Goal: Task Accomplishment & Management: Use online tool/utility

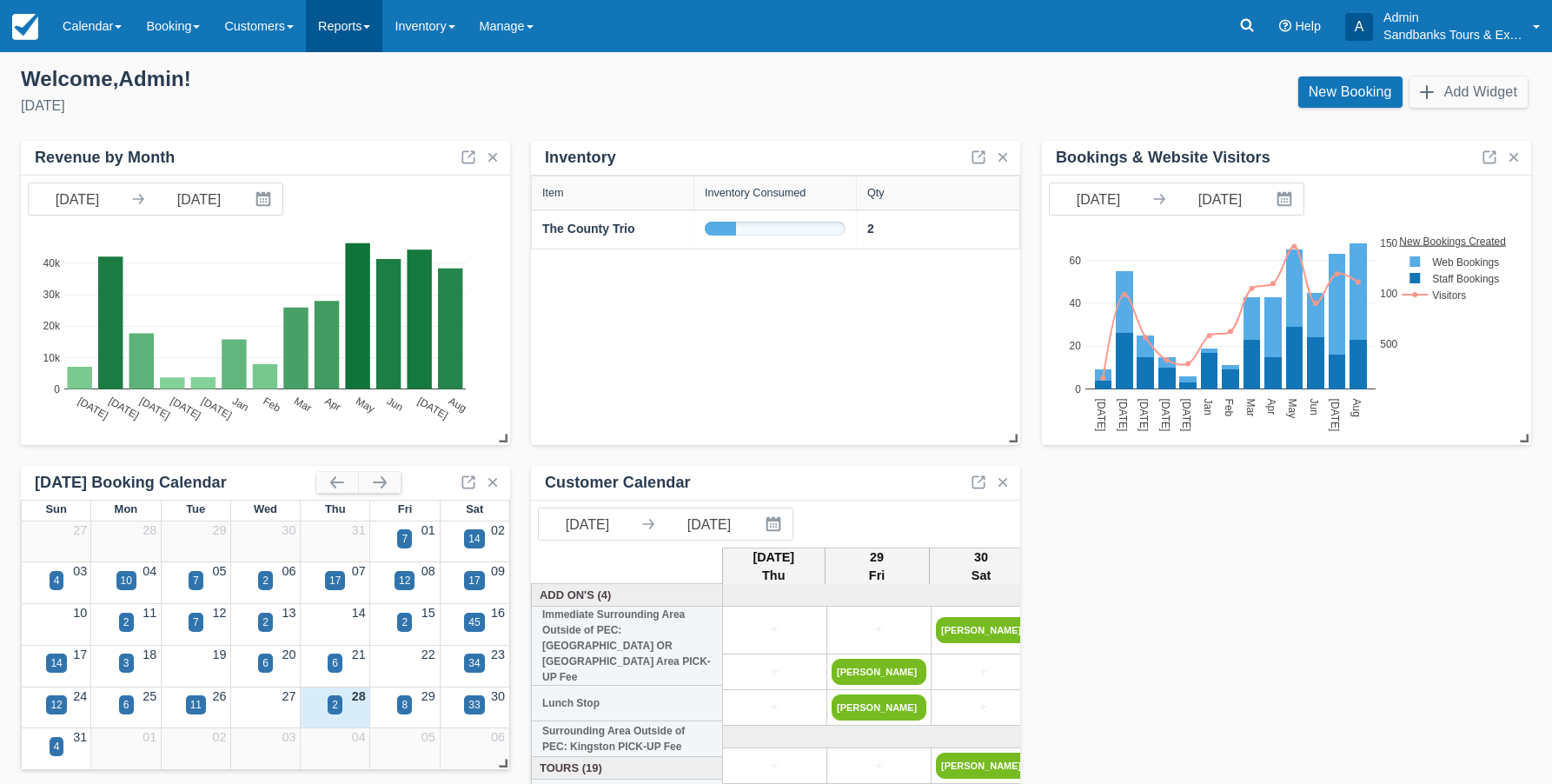
click at [361, 22] on link "Reports" at bounding box center [344, 26] width 77 height 53
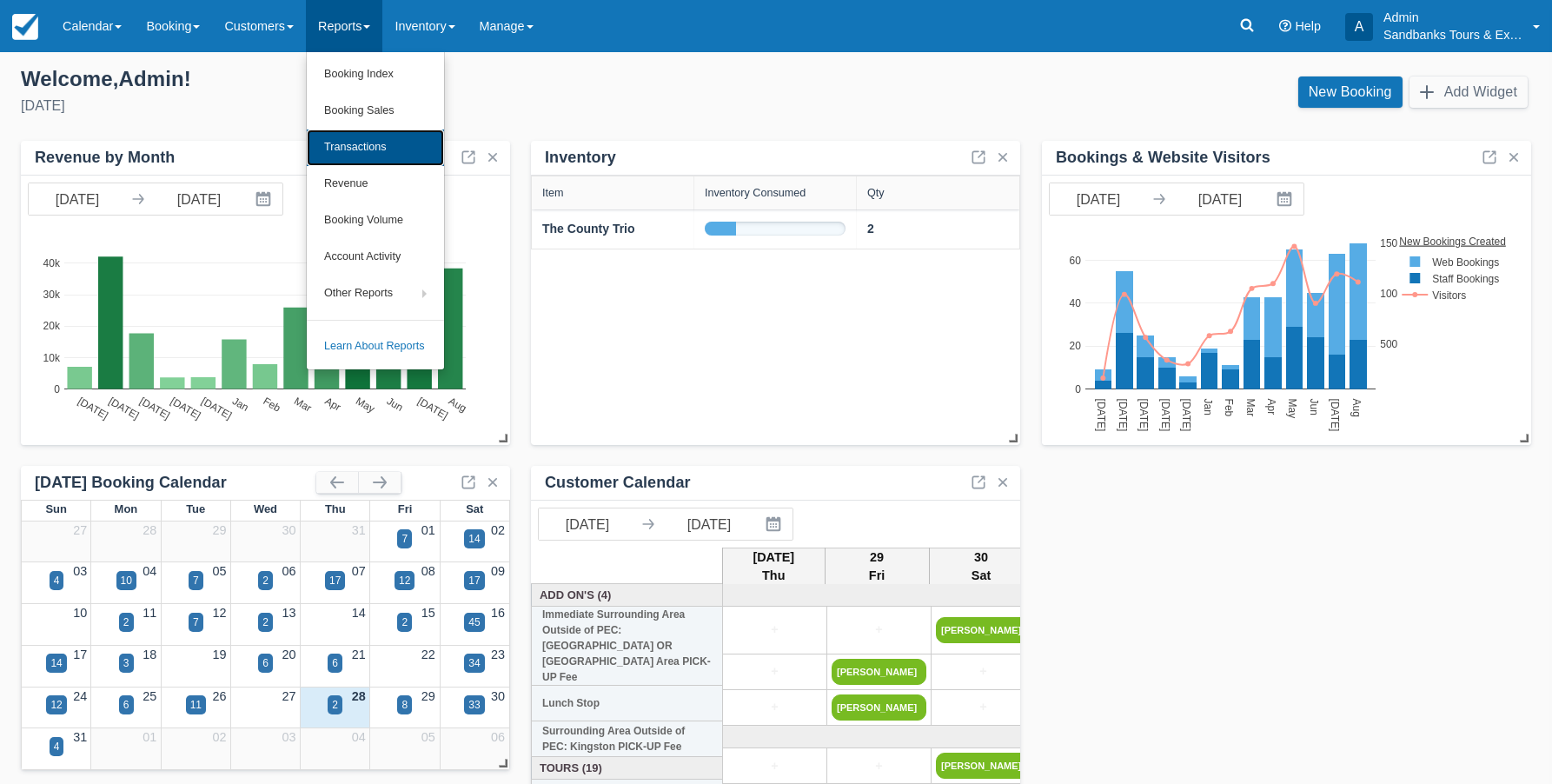
click at [370, 141] on link "Transactions" at bounding box center [376, 147] width 138 height 36
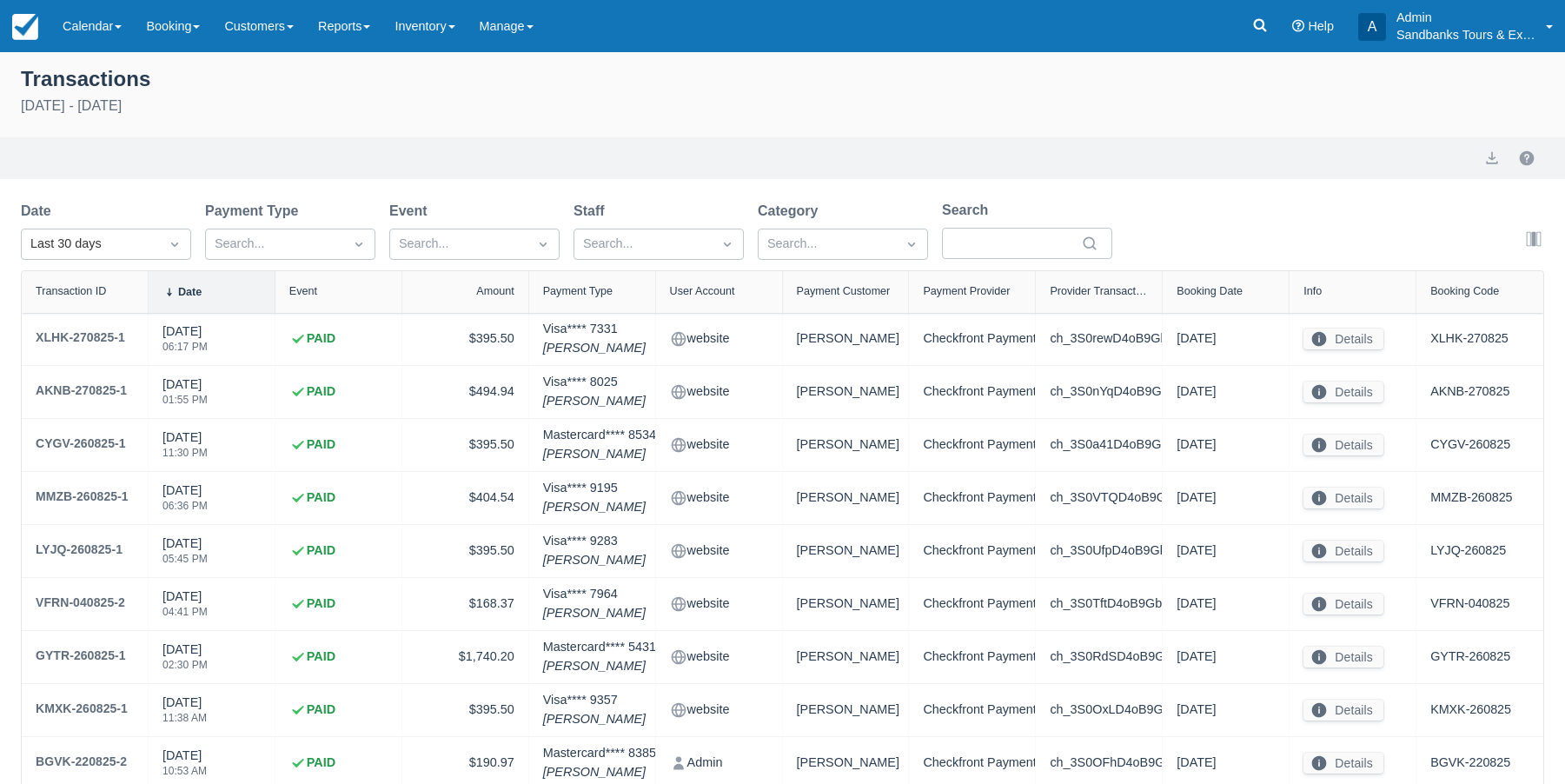
select select "10"
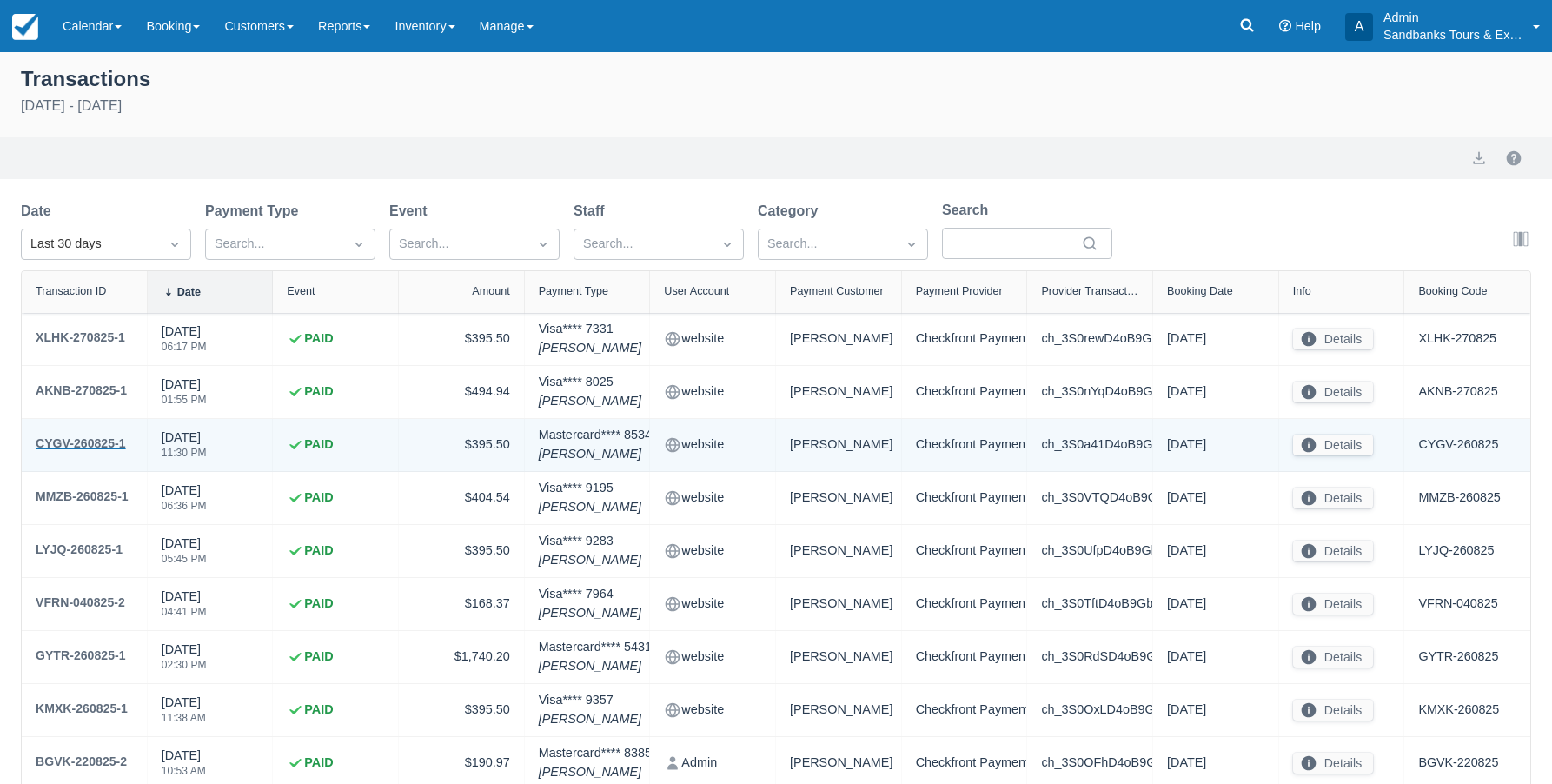
click at [91, 444] on div "CYGV-260825-1" at bounding box center [80, 443] width 90 height 21
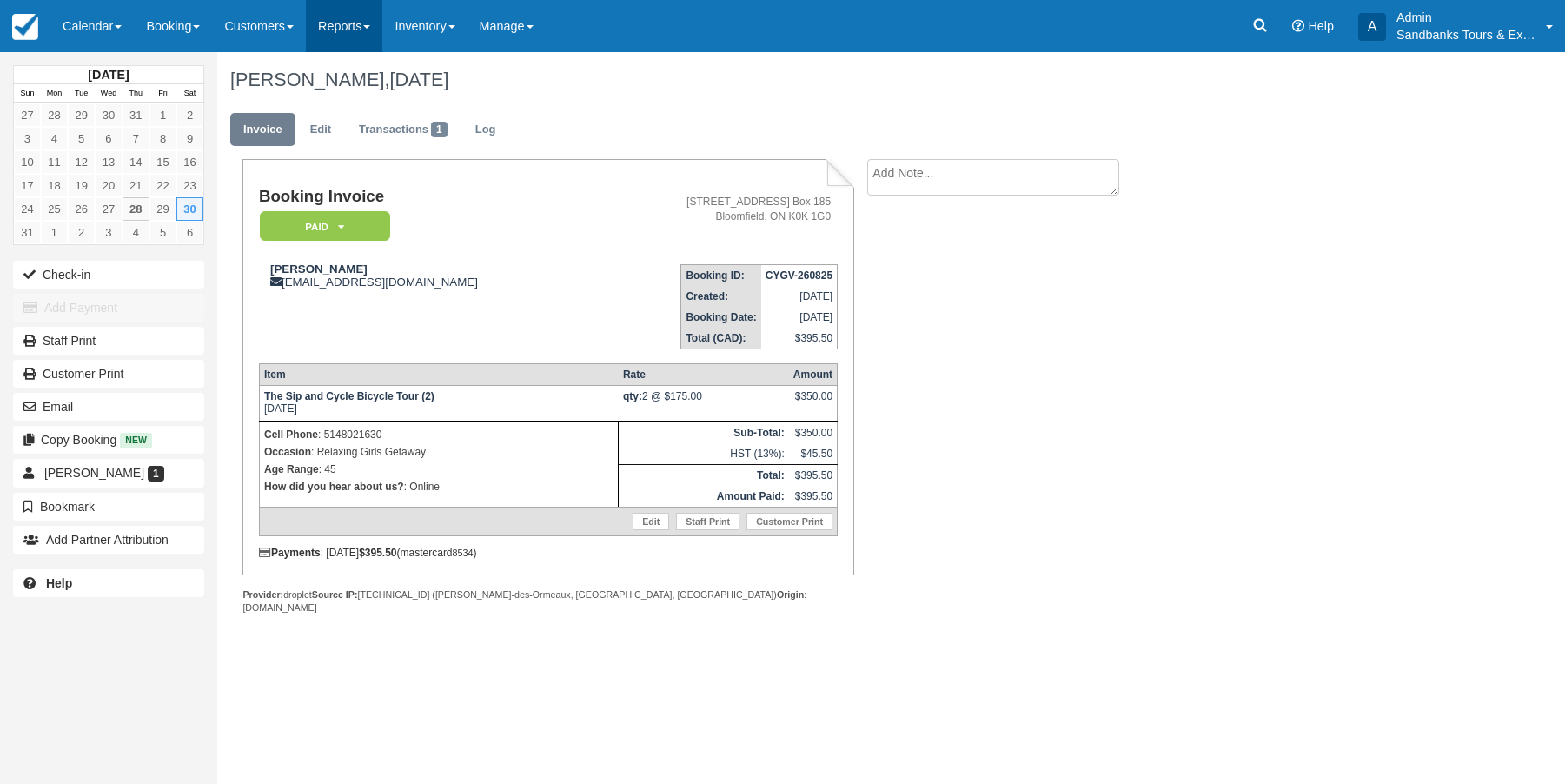
click at [377, 30] on link "Reports" at bounding box center [344, 26] width 77 height 53
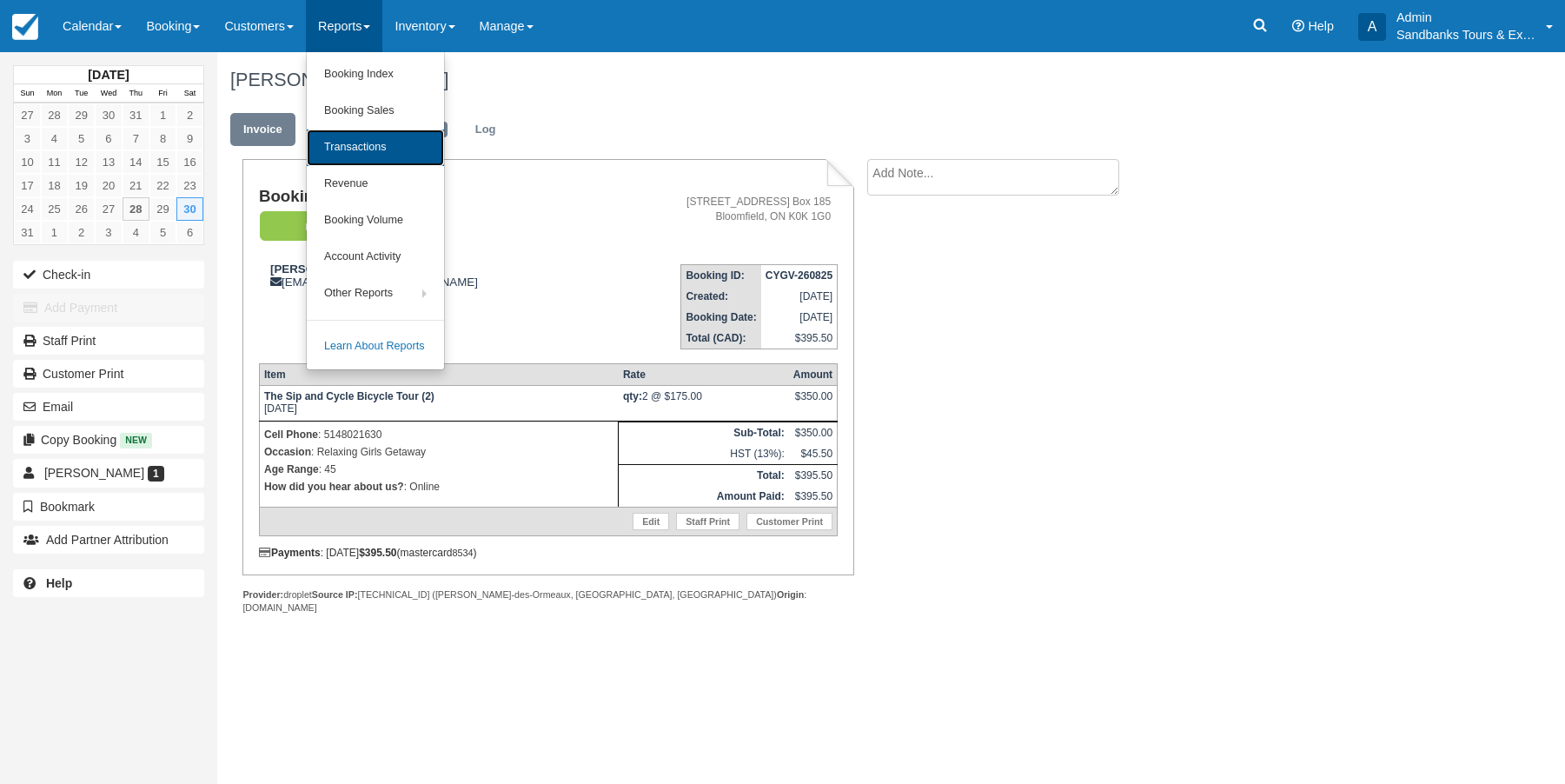
click at [376, 143] on link "Transactions" at bounding box center [376, 147] width 138 height 36
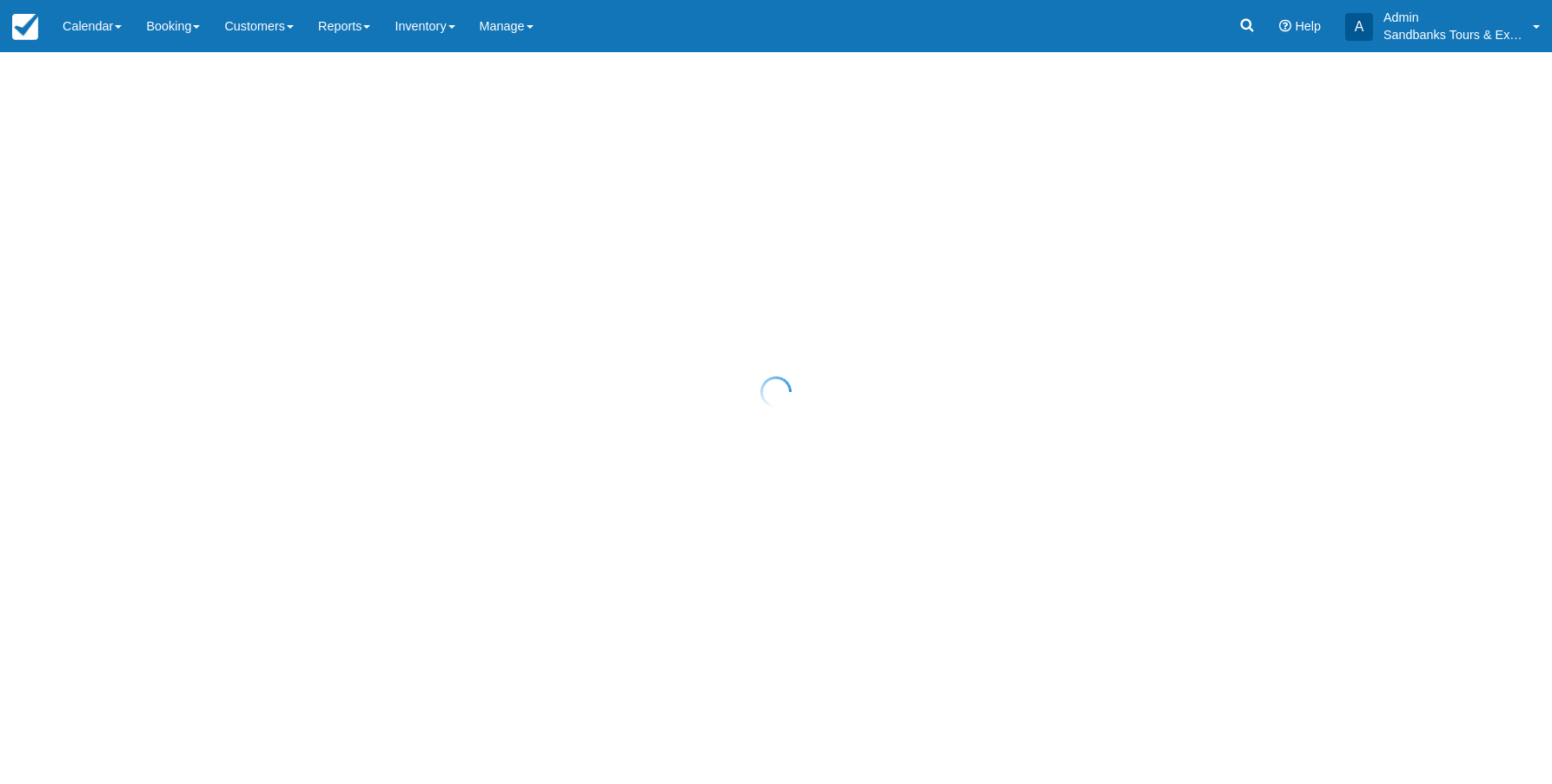
select select "10"
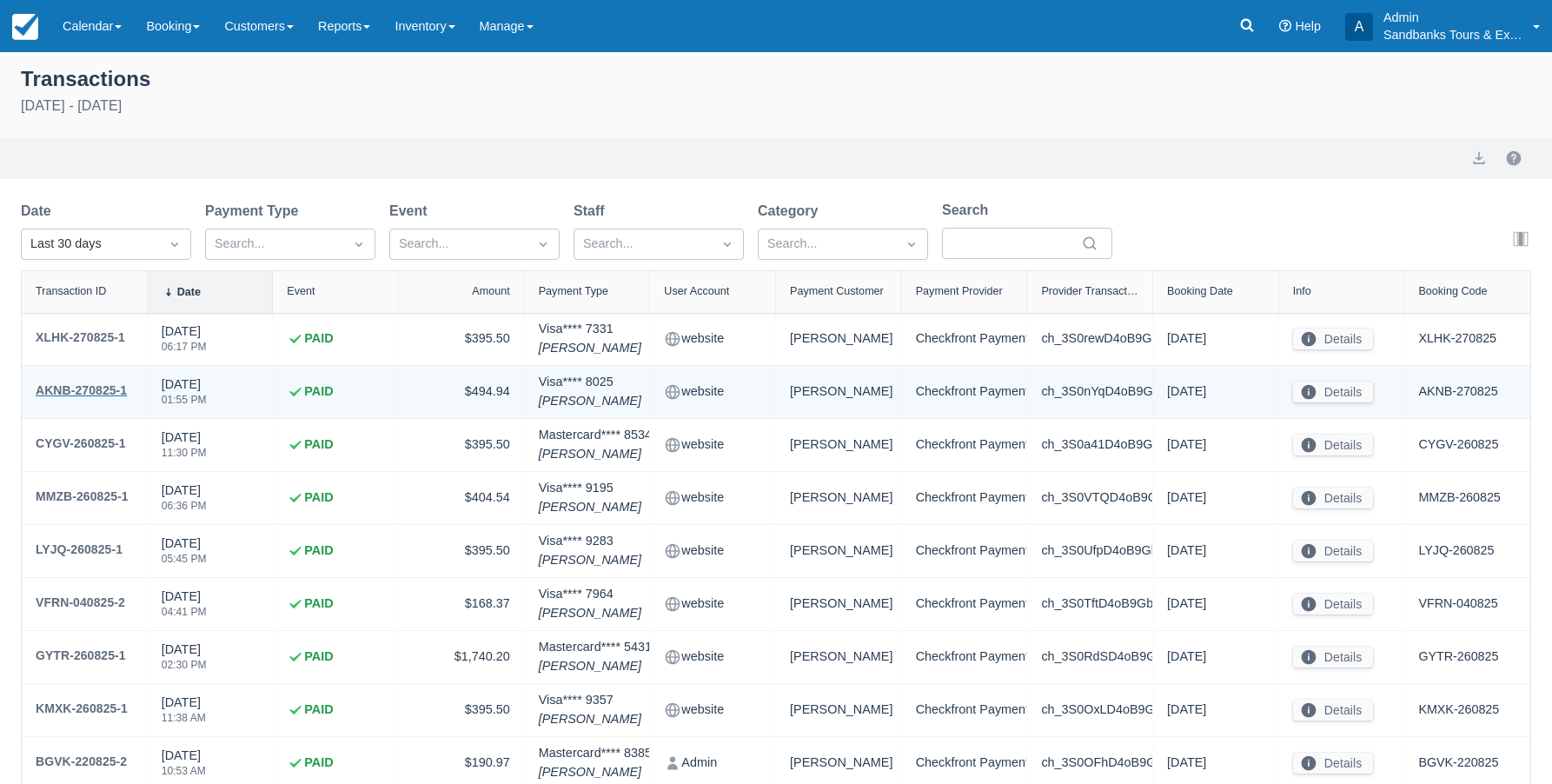
click at [89, 393] on div "AKNB-270825-1" at bounding box center [80, 390] width 91 height 21
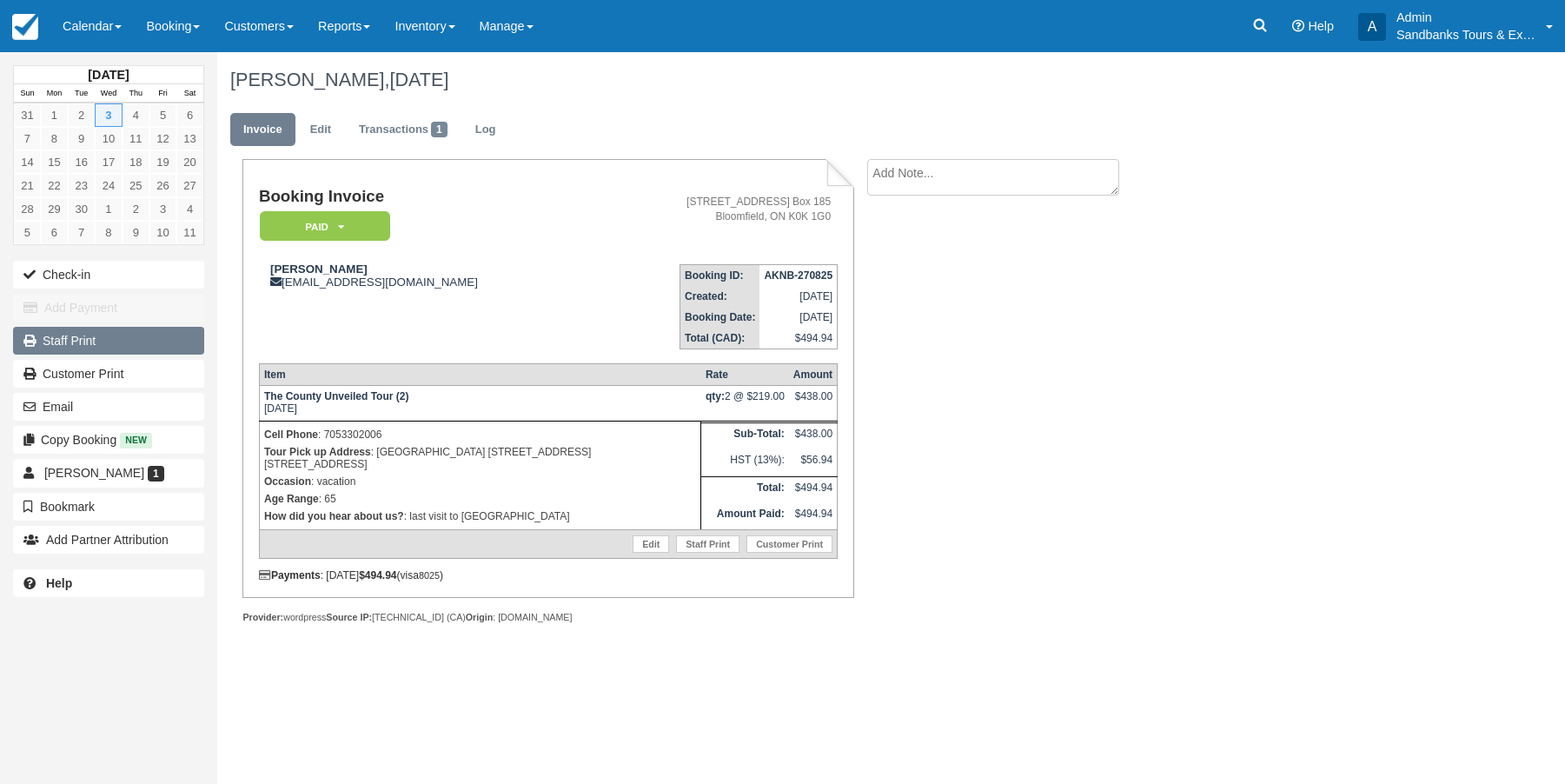
click at [67, 338] on link "Staff Print" at bounding box center [109, 340] width 191 height 28
click at [370, 27] on span at bounding box center [366, 27] width 7 height 4
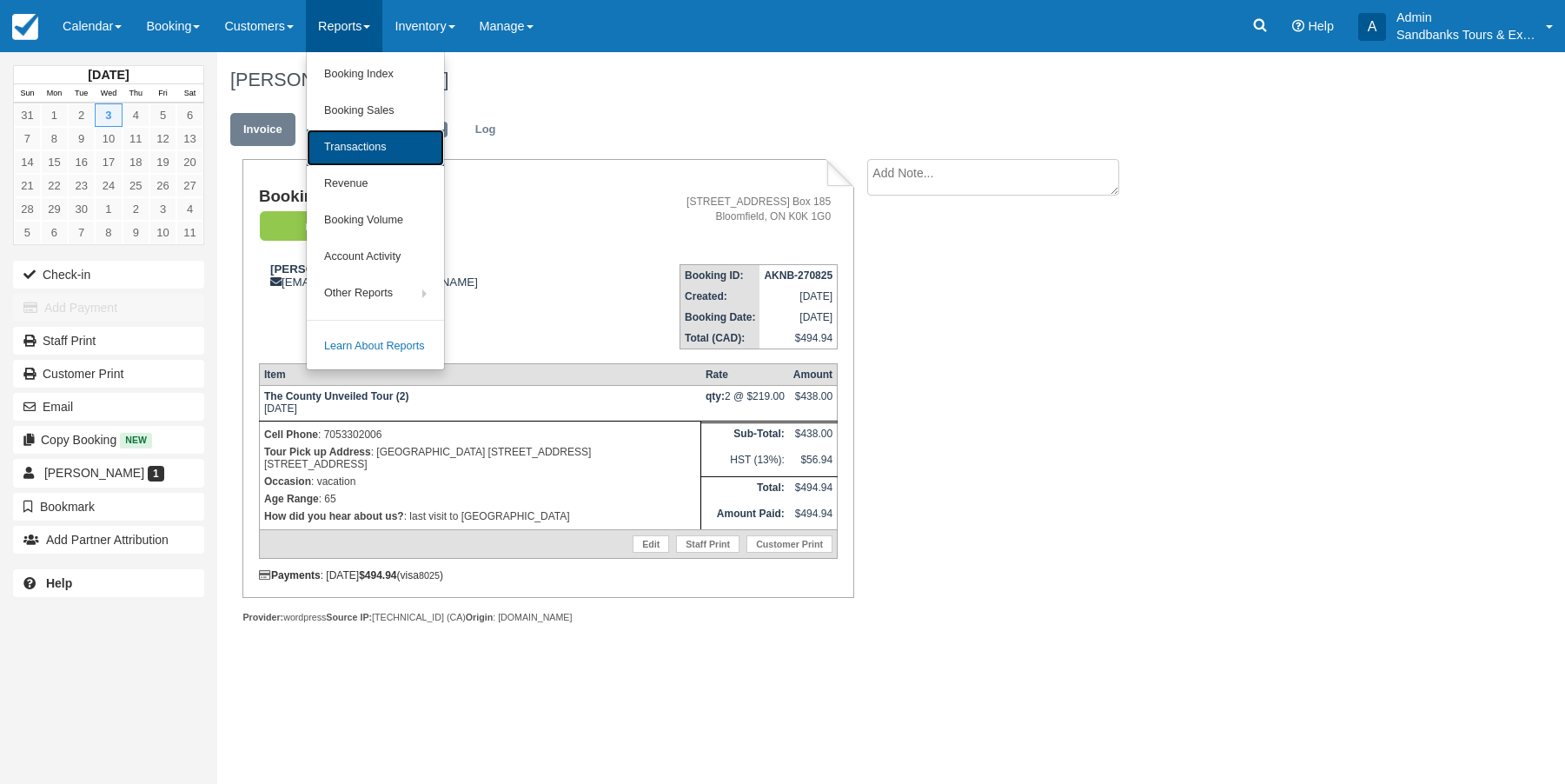
click at [371, 148] on link "Transactions" at bounding box center [376, 147] width 138 height 36
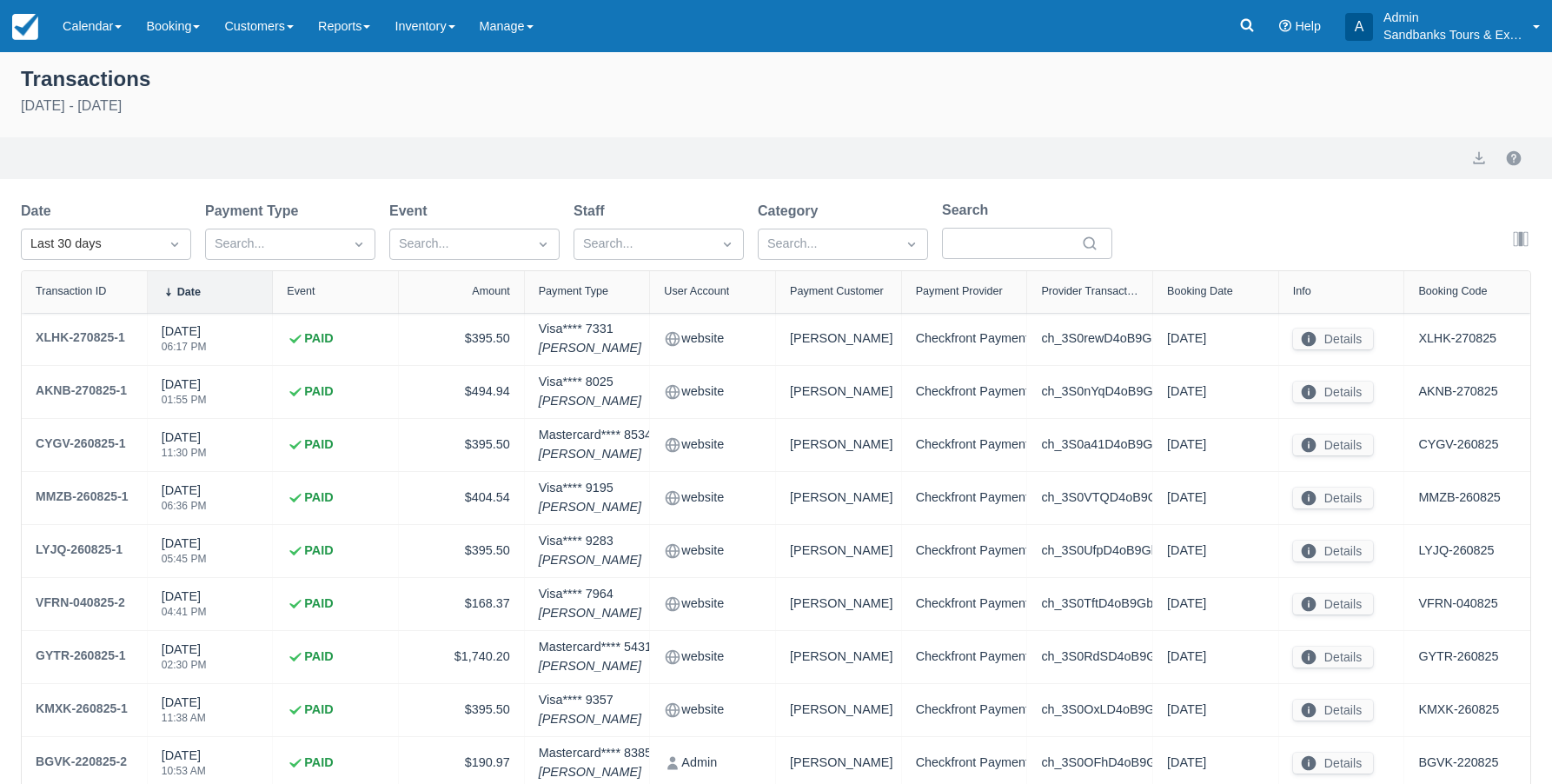
select select "10"
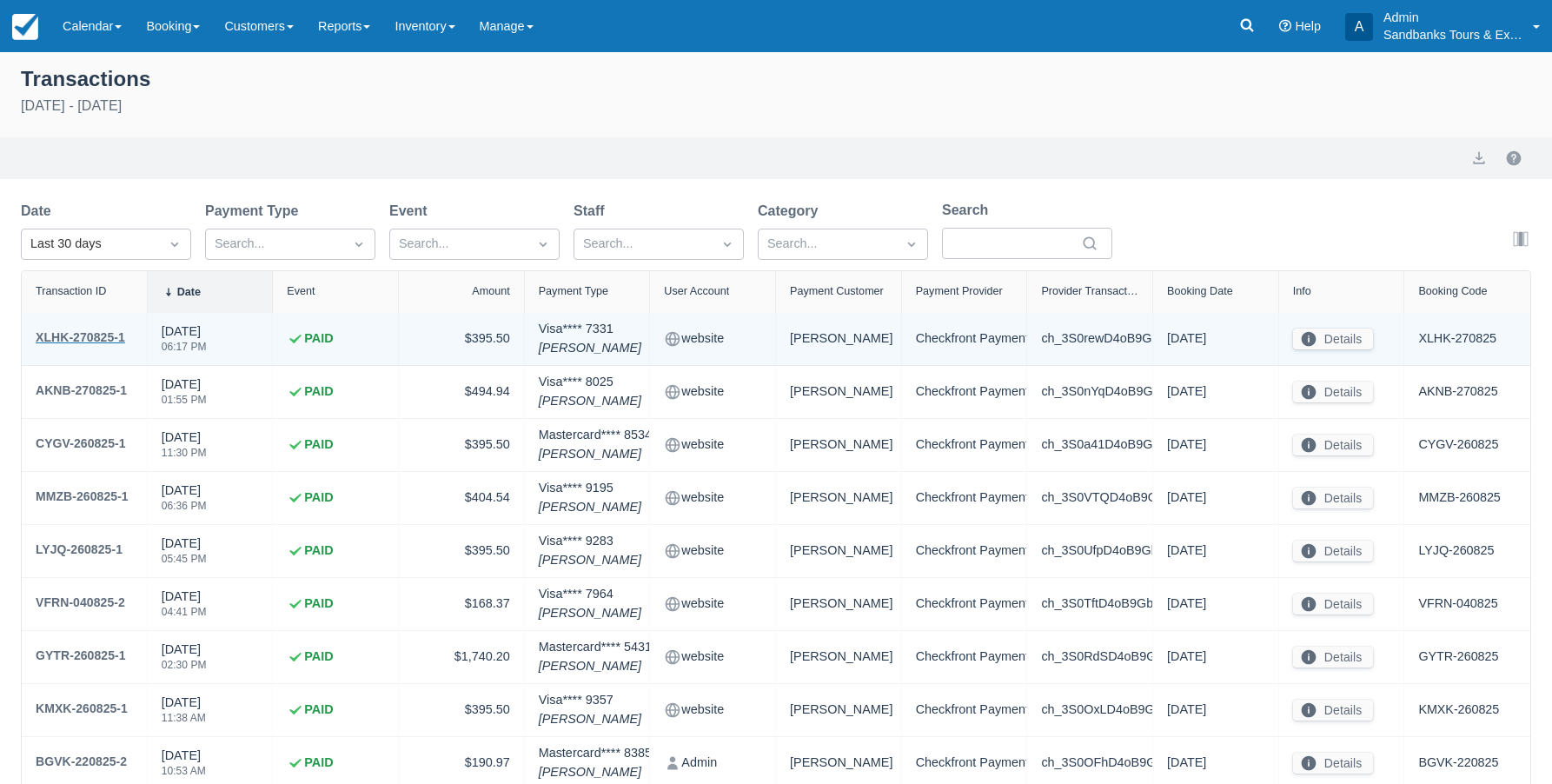
click at [77, 340] on div "XLHK-270825-1" at bounding box center [80, 338] width 90 height 21
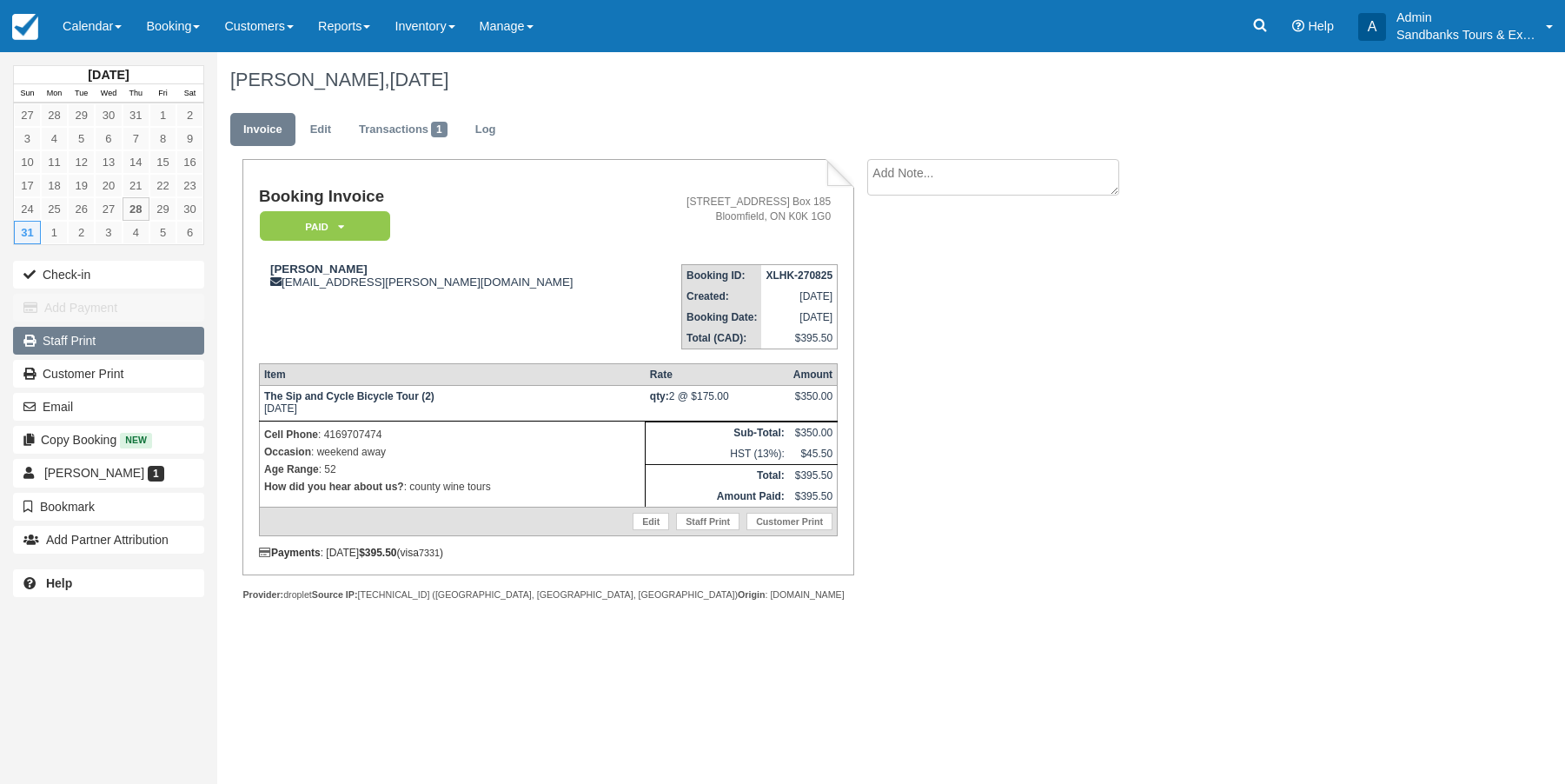
click at [56, 338] on link "Staff Print" at bounding box center [109, 340] width 191 height 28
click at [29, 35] on img at bounding box center [25, 27] width 26 height 26
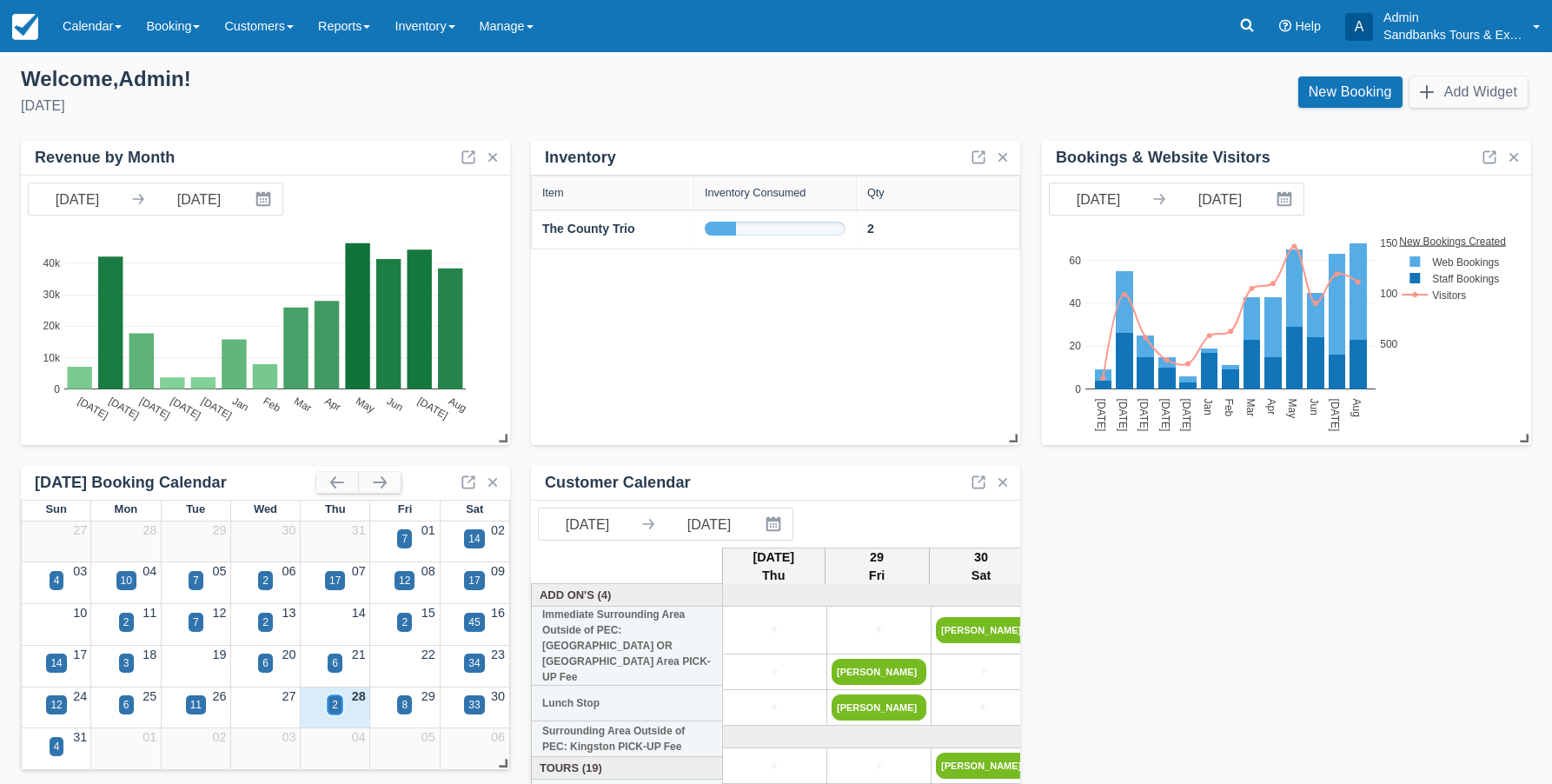
click at [335, 708] on div "2" at bounding box center [335, 705] width 6 height 15
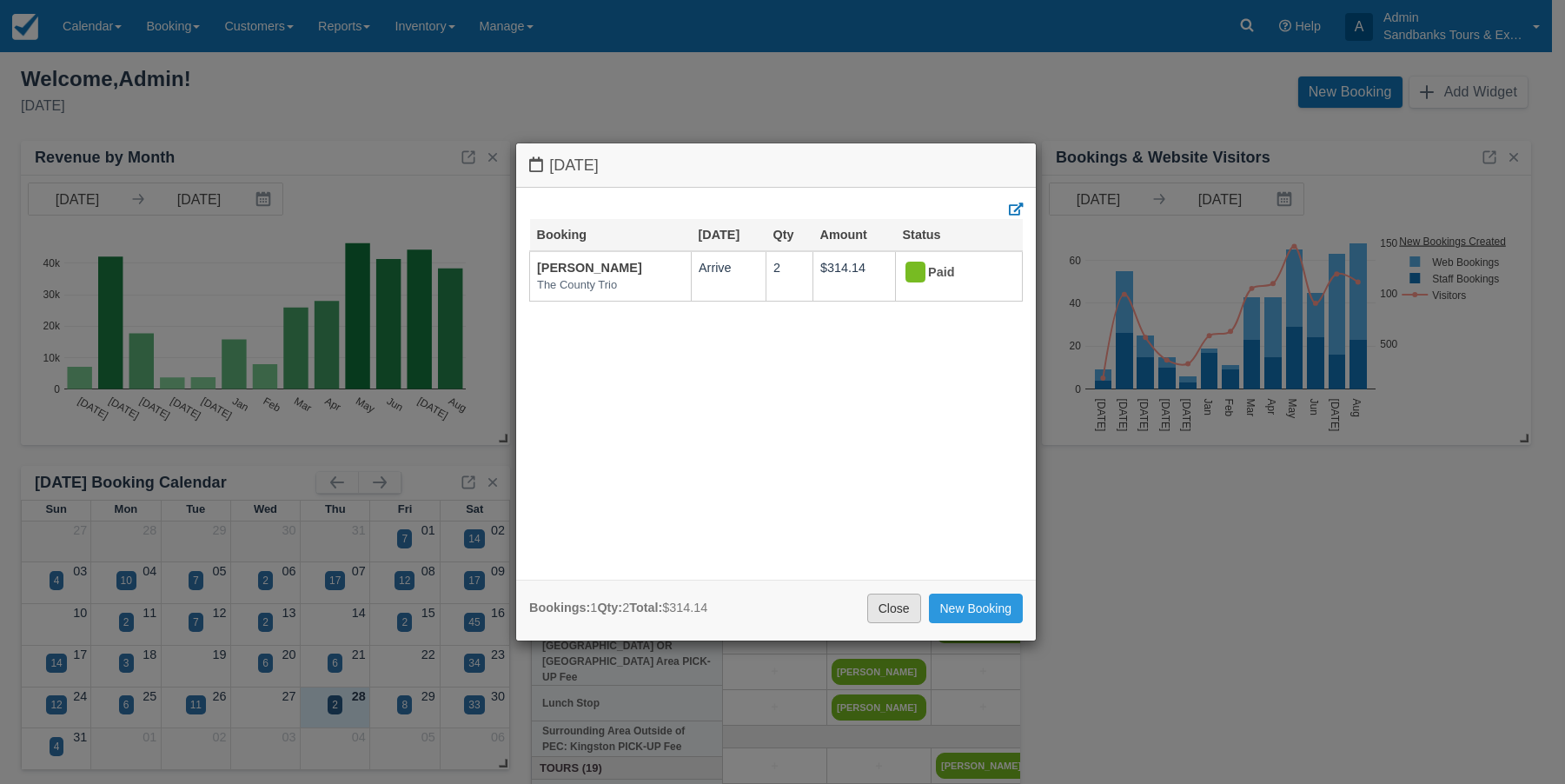
click at [899, 603] on link "Close" at bounding box center [894, 608] width 54 height 30
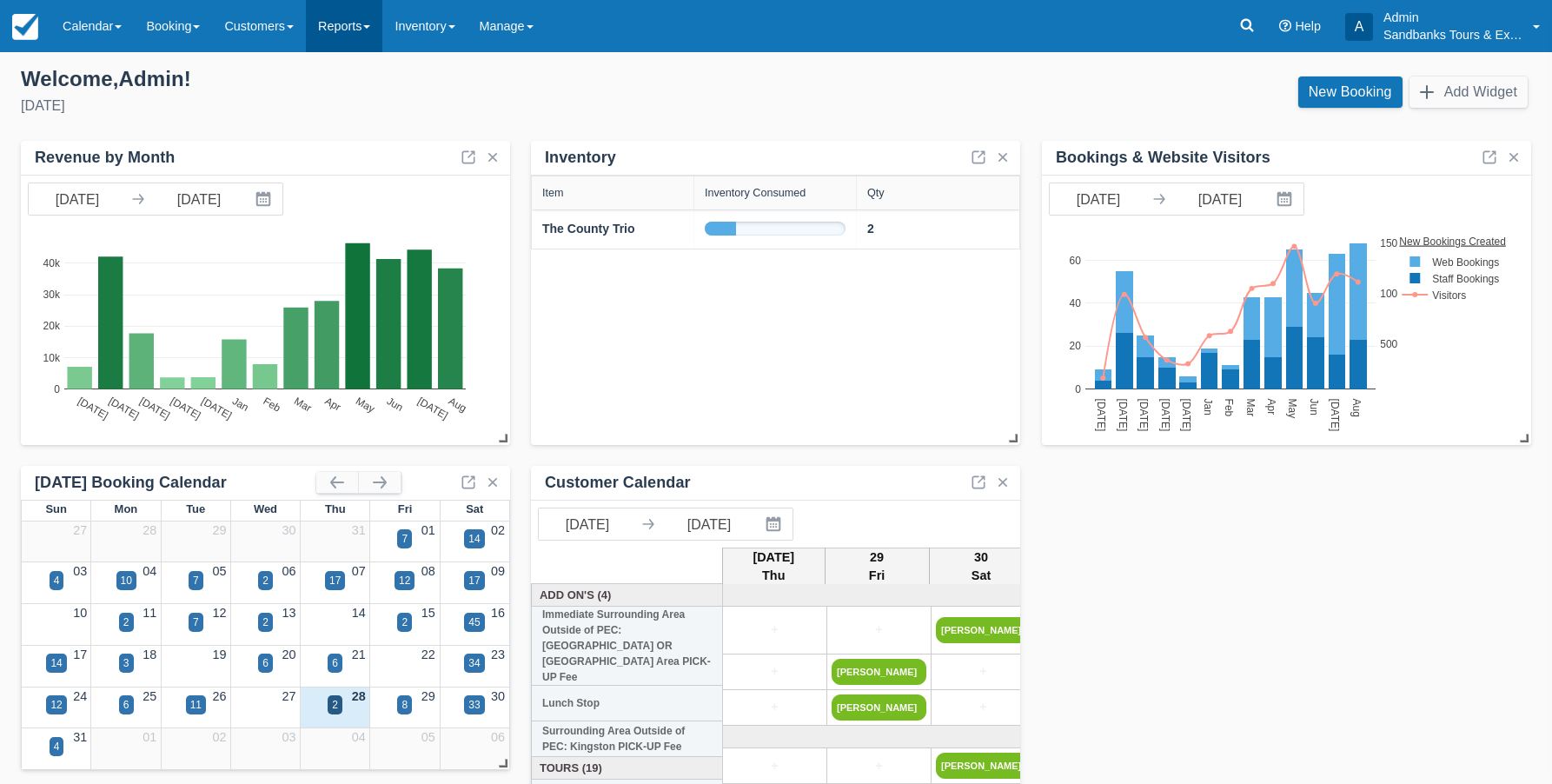
click at [375, 33] on link "Reports" at bounding box center [344, 26] width 77 height 53
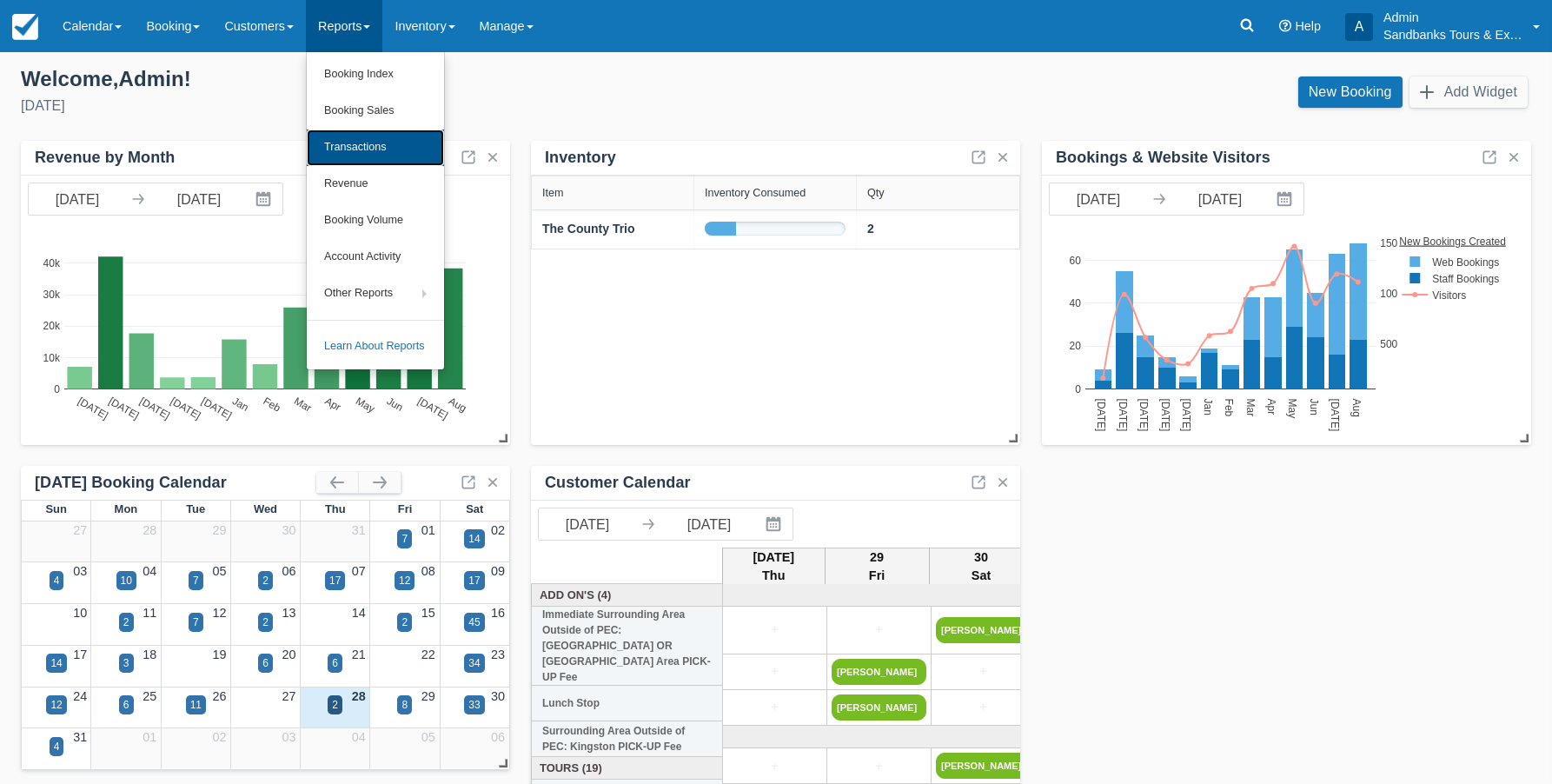
click at [384, 142] on link "Transactions" at bounding box center [376, 147] width 138 height 36
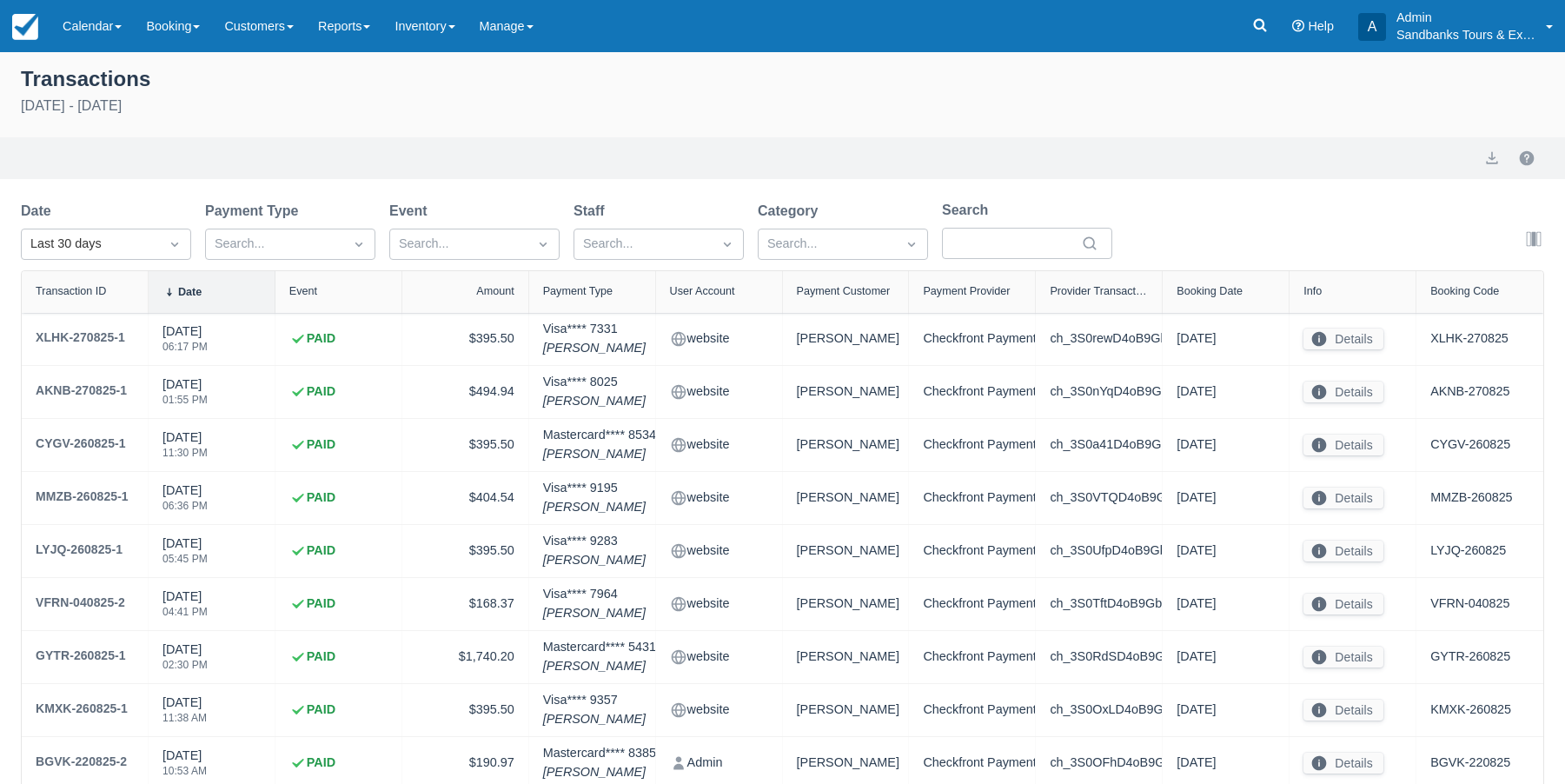
select select "10"
